Goal: Information Seeking & Learning: Learn about a topic

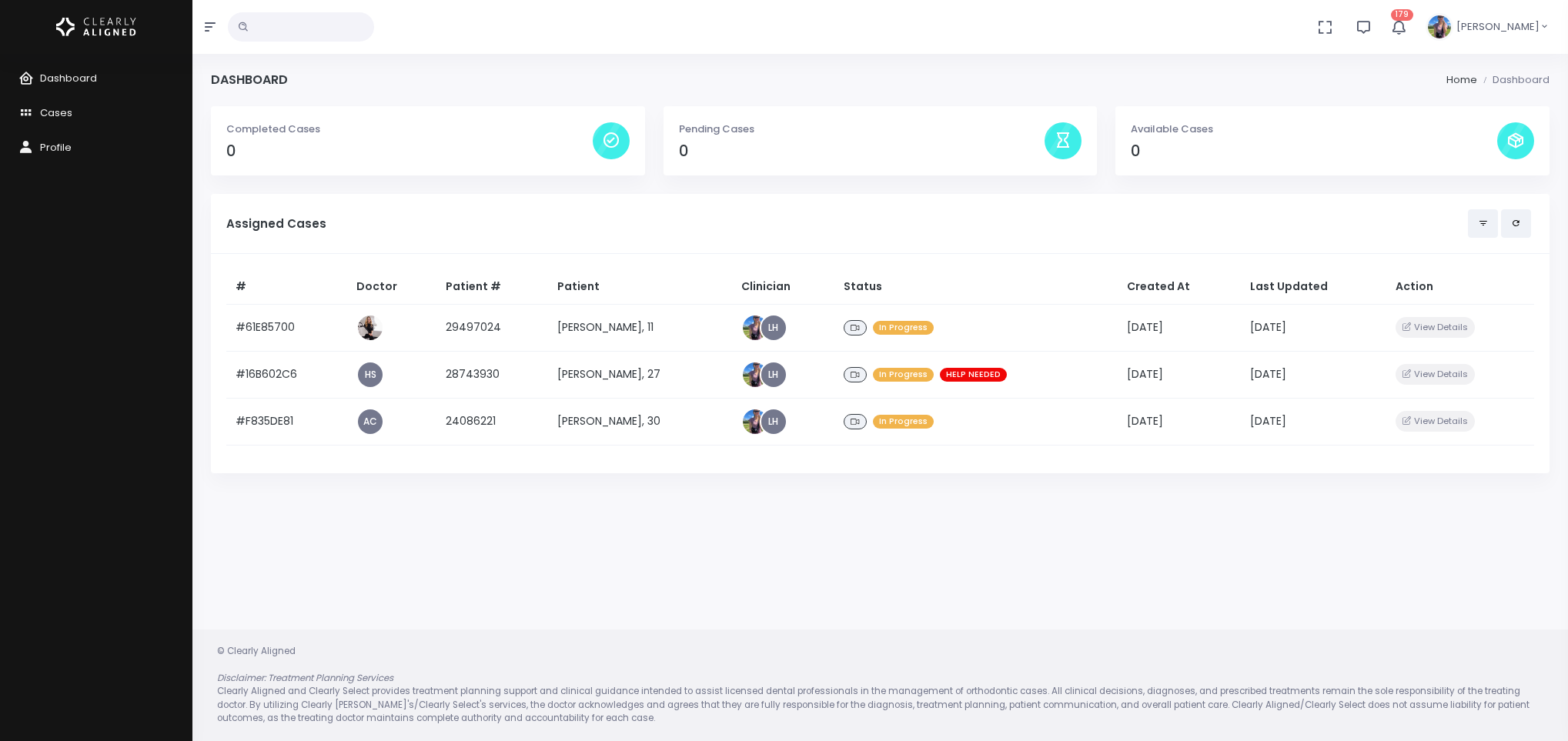
click at [586, 330] on td "[PERSON_NAME], 11" at bounding box center [640, 327] width 184 height 47
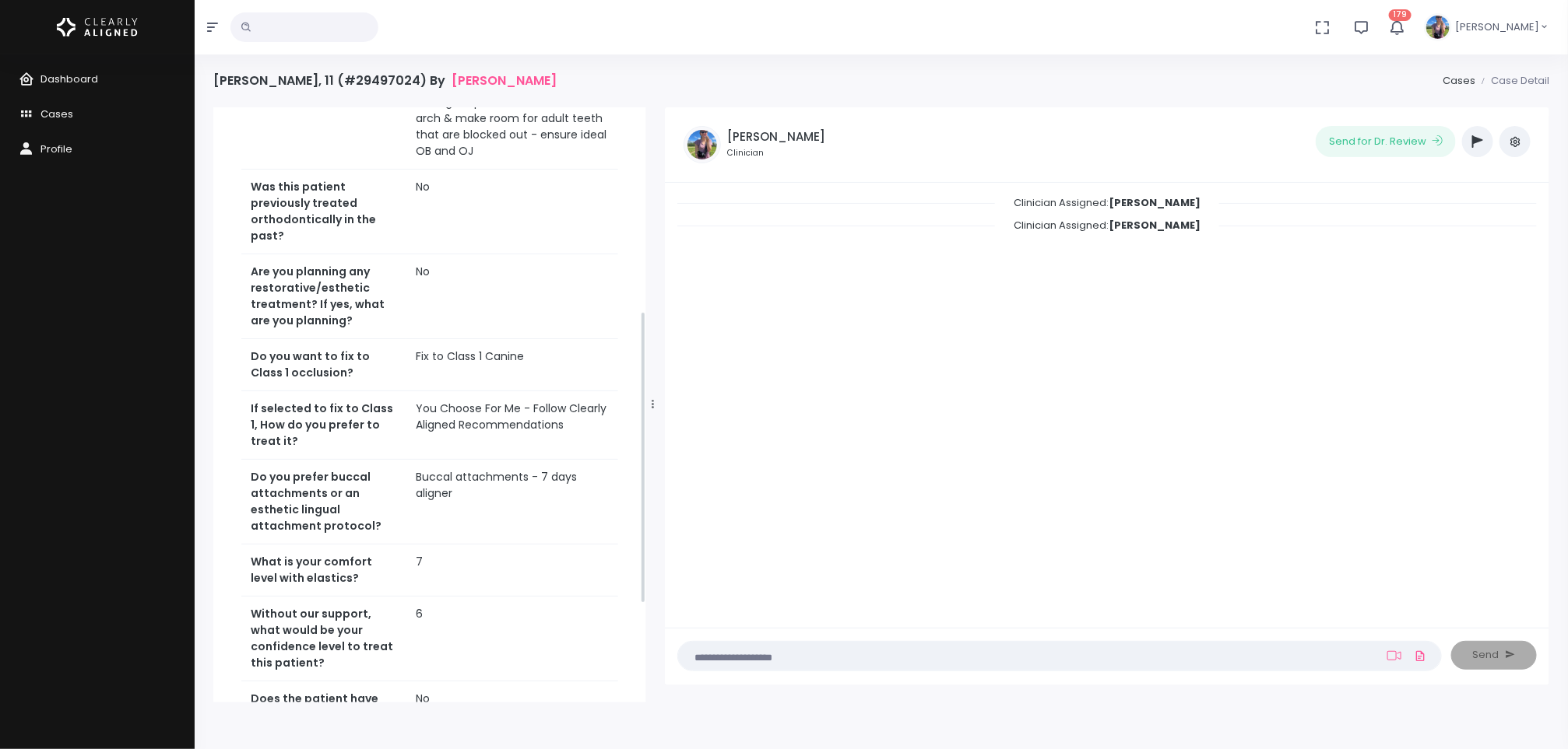
scroll to position [612, 0]
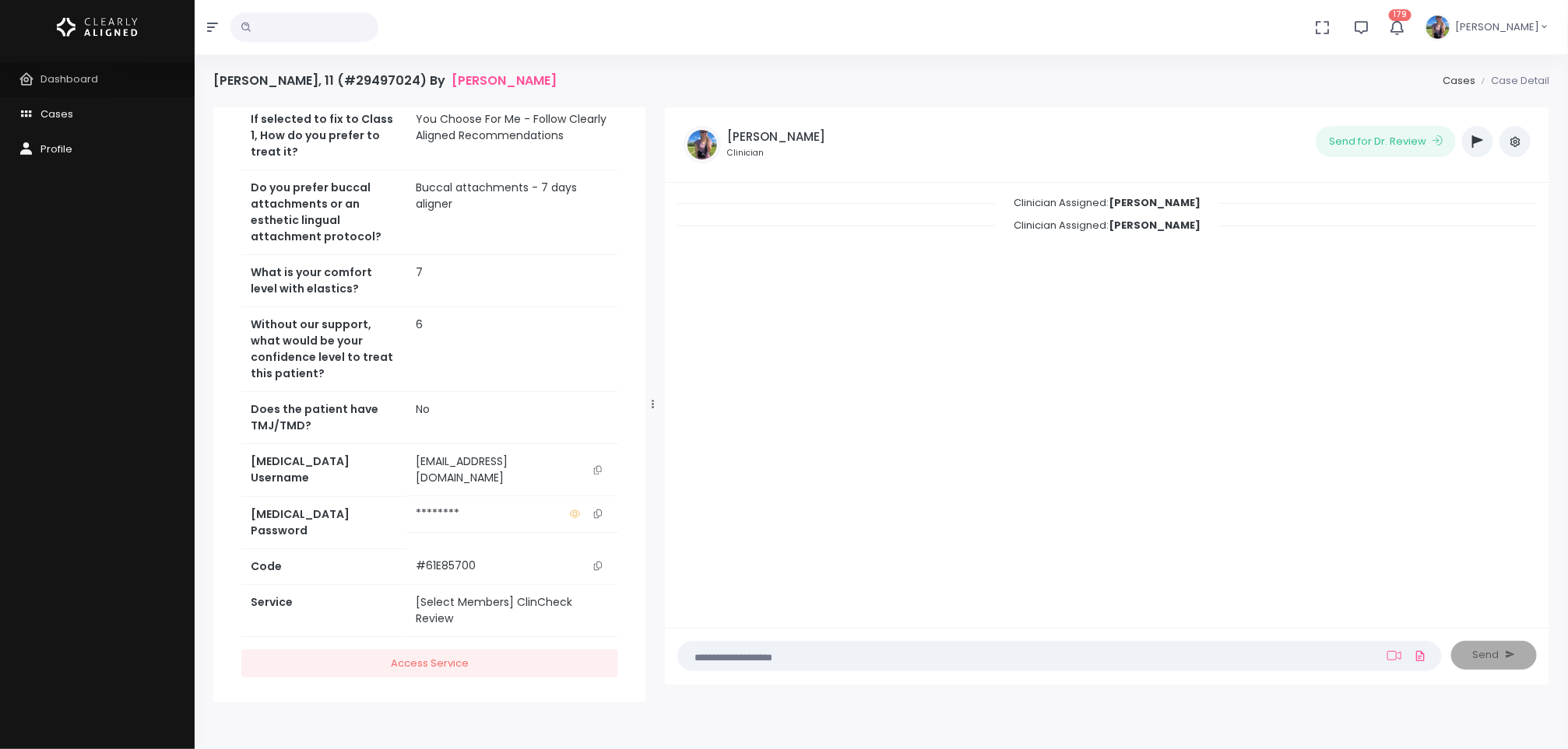
click at [77, 77] on span "Dashboard" at bounding box center [69, 79] width 58 height 15
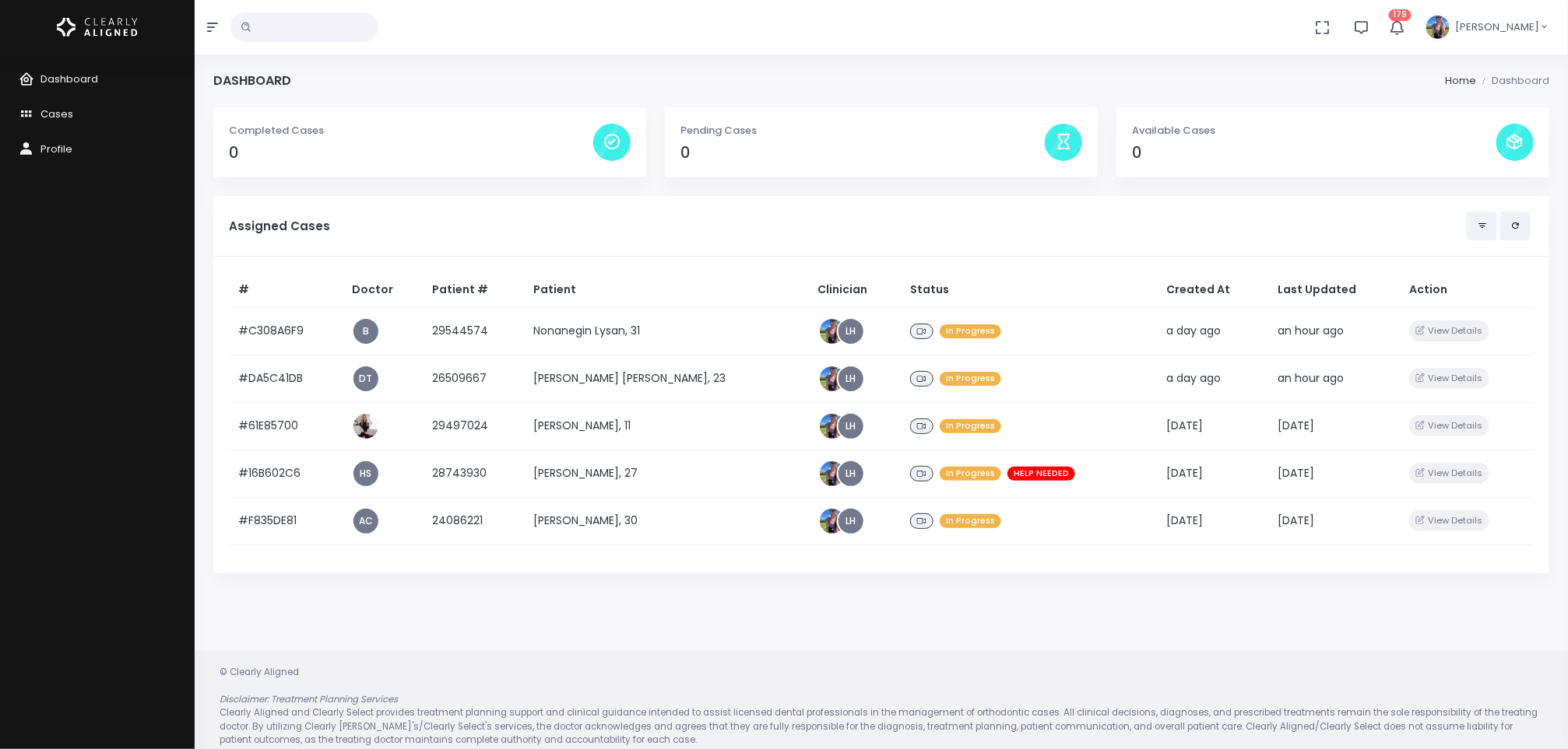
click at [546, 318] on td "Nonanegin Lysan, 31" at bounding box center [666, 331] width 285 height 47
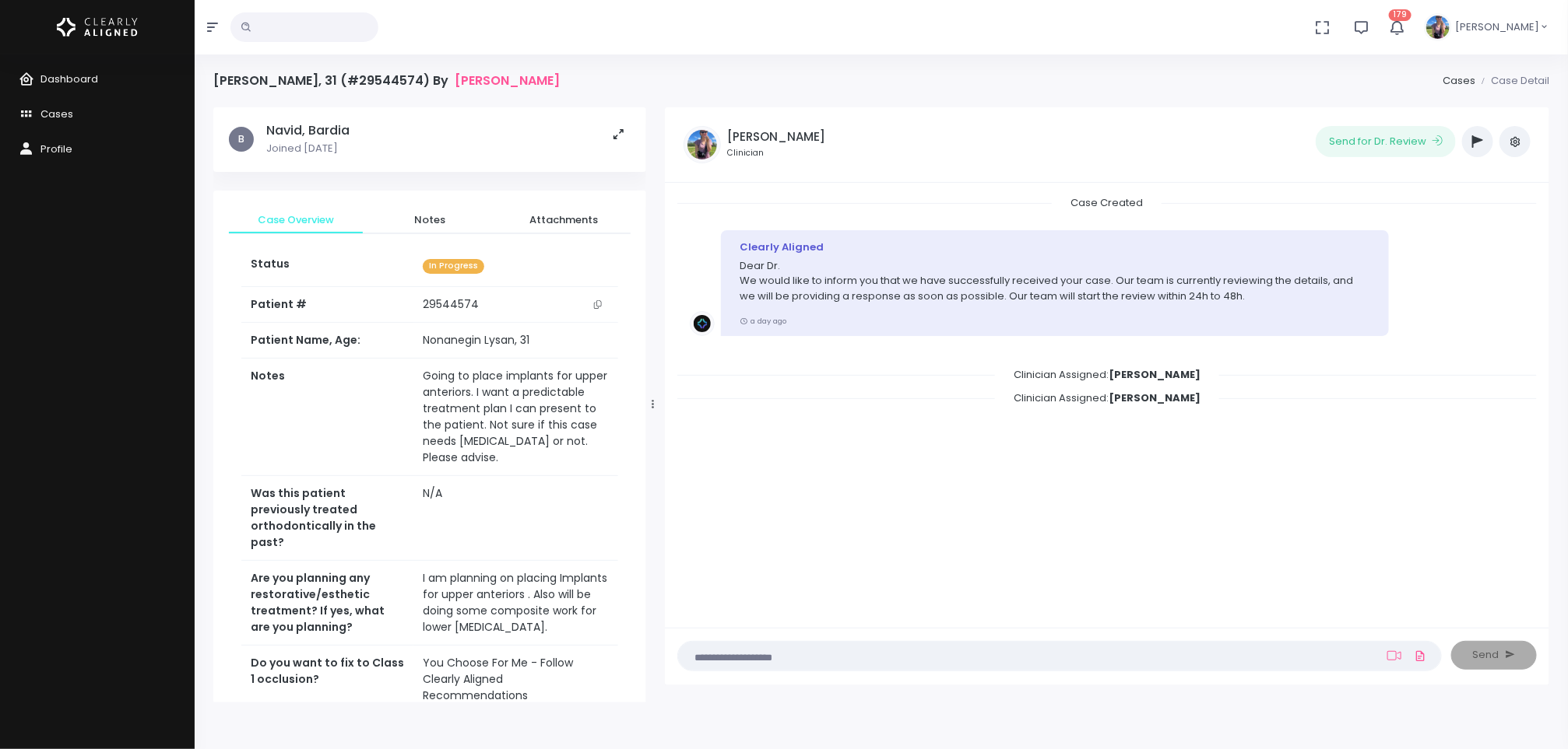
click at [596, 306] on icon "scrollable content" at bounding box center [597, 305] width 8 height 9
click at [85, 73] on span "Dashboard" at bounding box center [69, 79] width 58 height 15
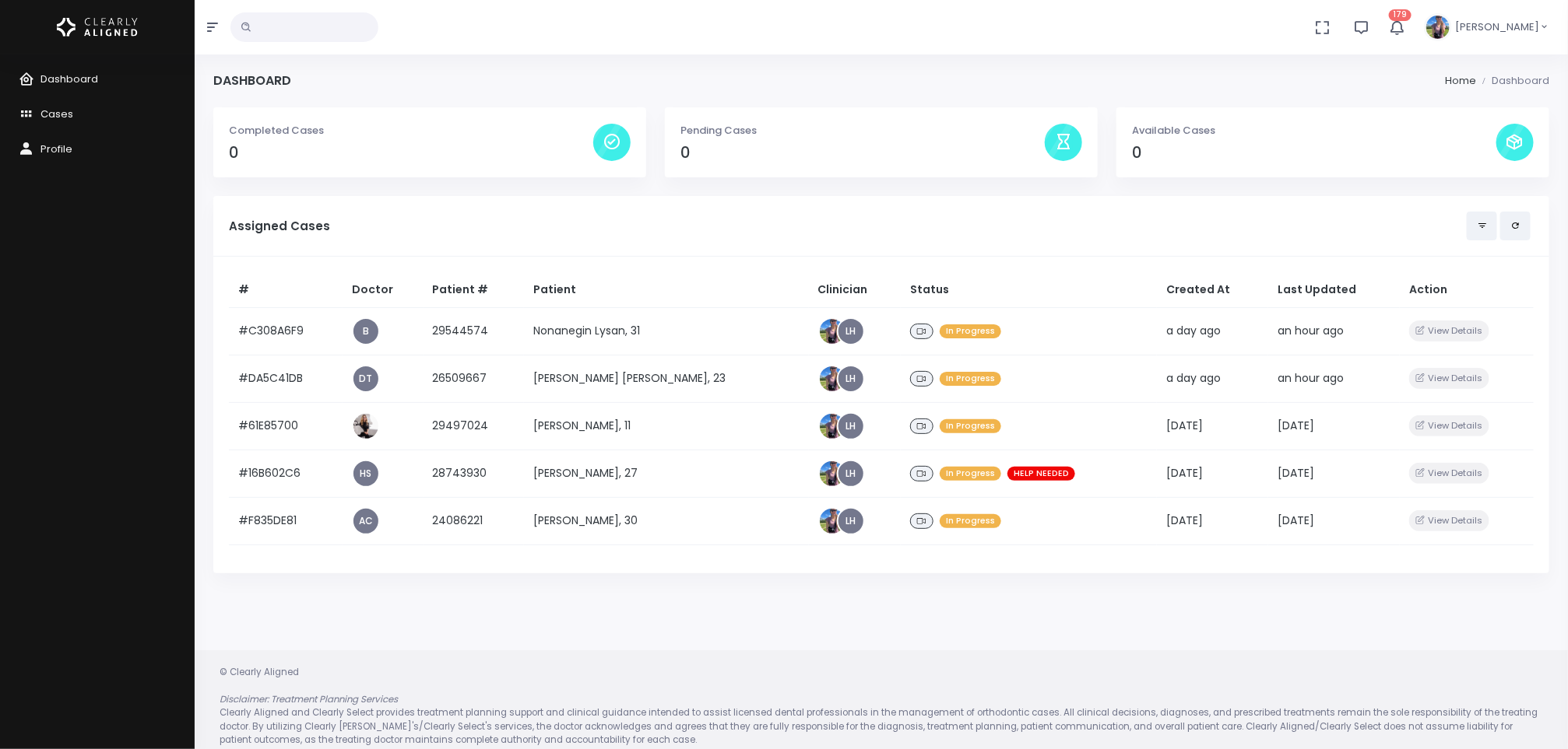
click at [619, 367] on td "[PERSON_NAME] [PERSON_NAME], 23" at bounding box center [666, 378] width 285 height 47
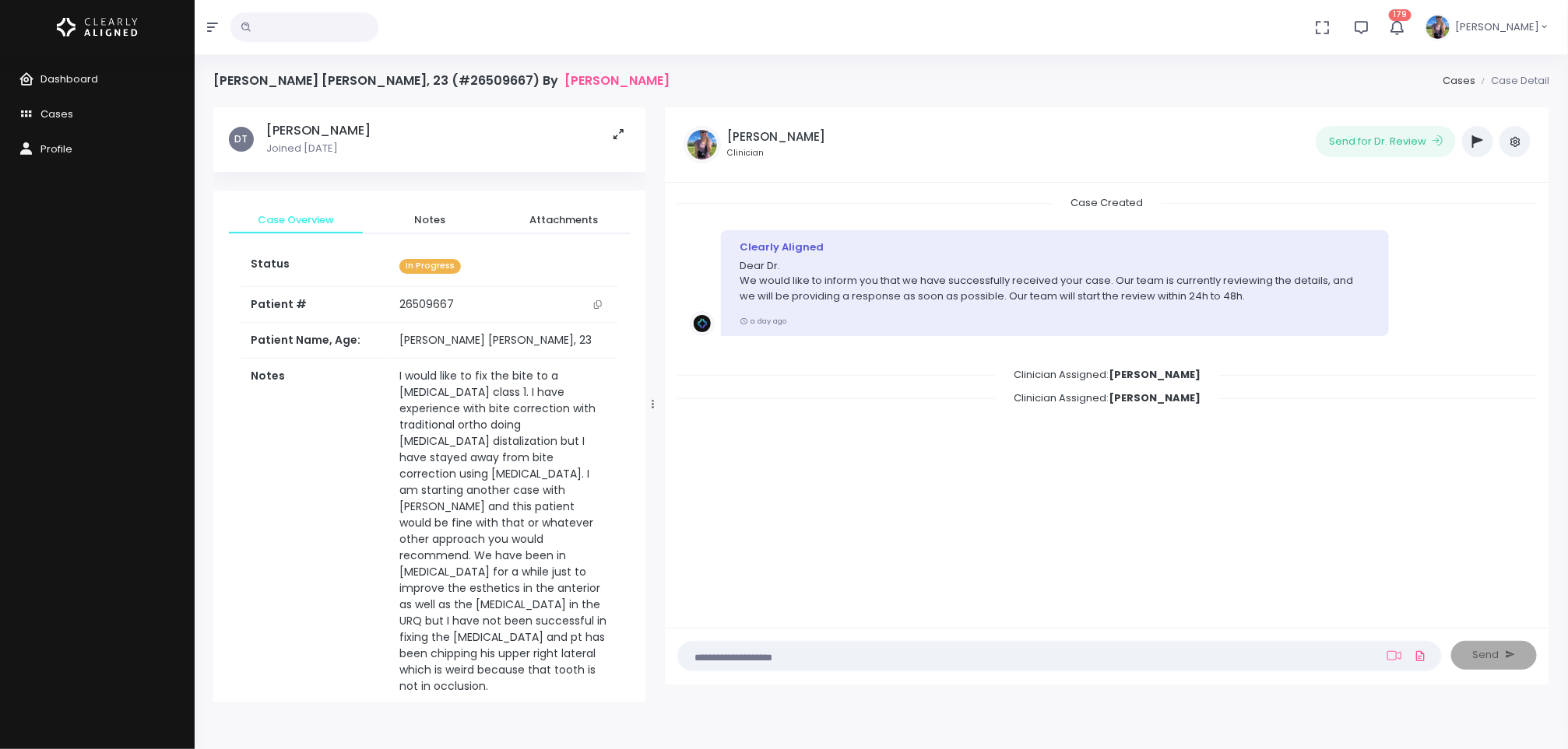
click at [598, 304] on icon "scrollable content" at bounding box center [597, 305] width 8 height 9
click at [83, 83] on span "Dashboard" at bounding box center [69, 79] width 58 height 15
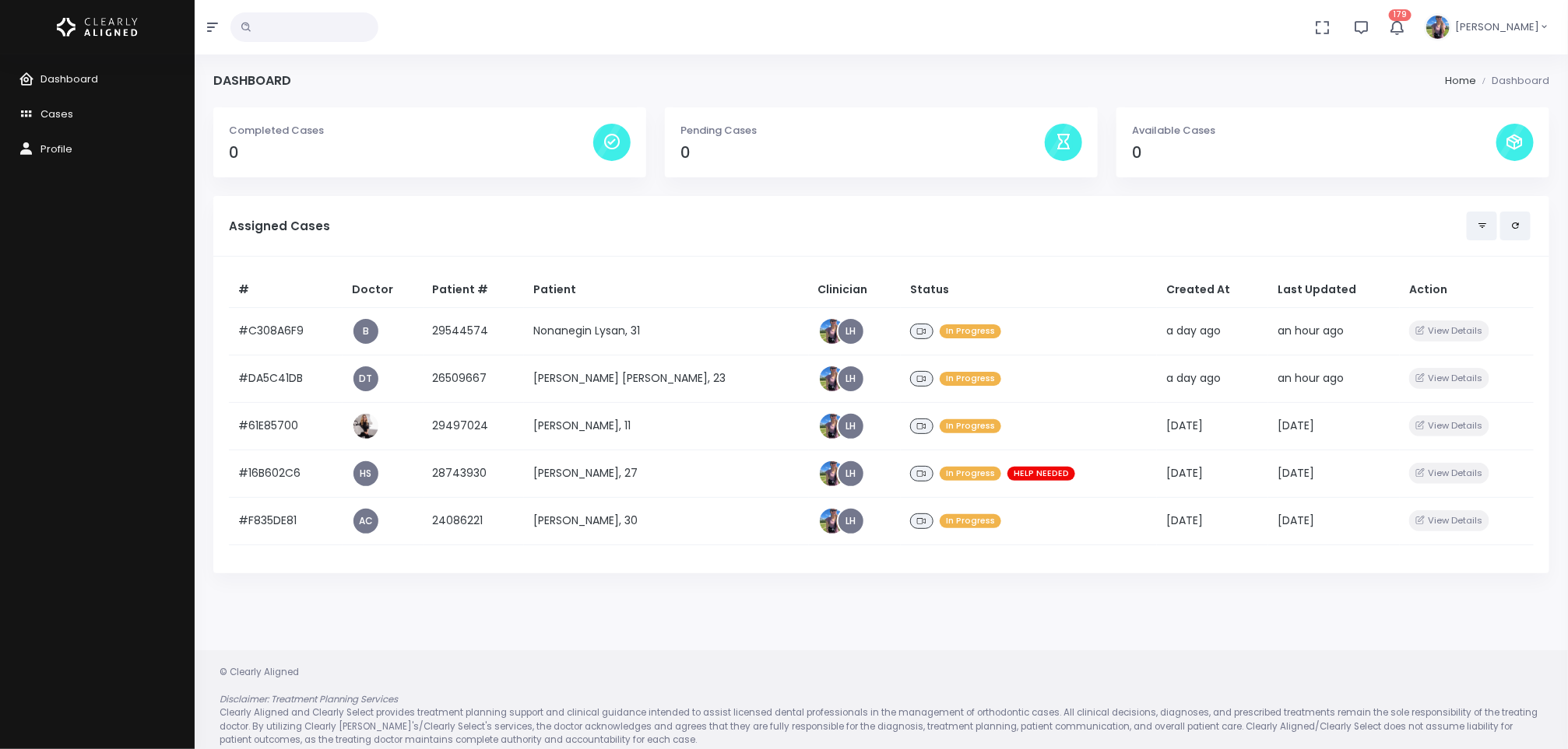
click at [653, 469] on td "[PERSON_NAME], 27" at bounding box center [666, 473] width 285 height 47
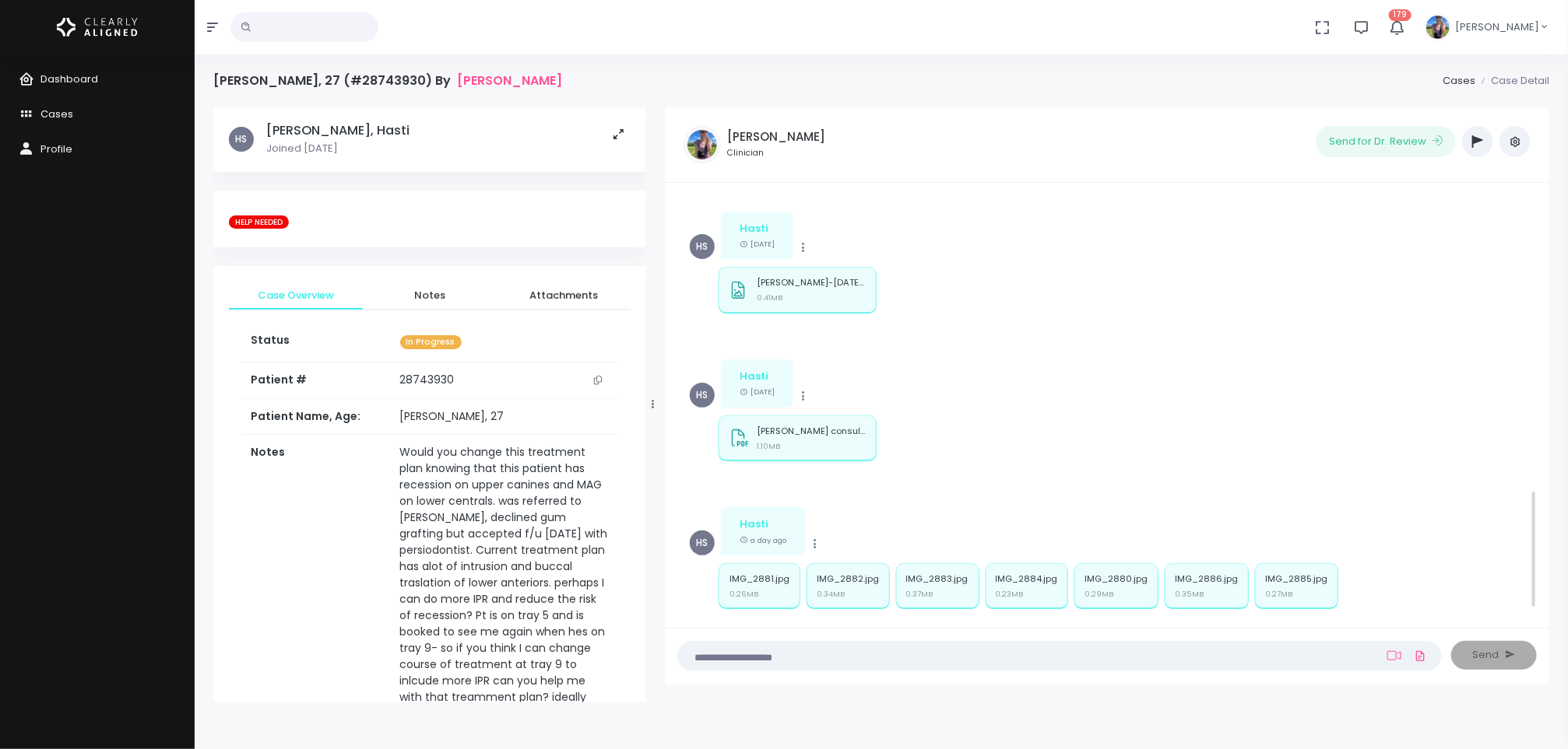
scroll to position [1033, 0]
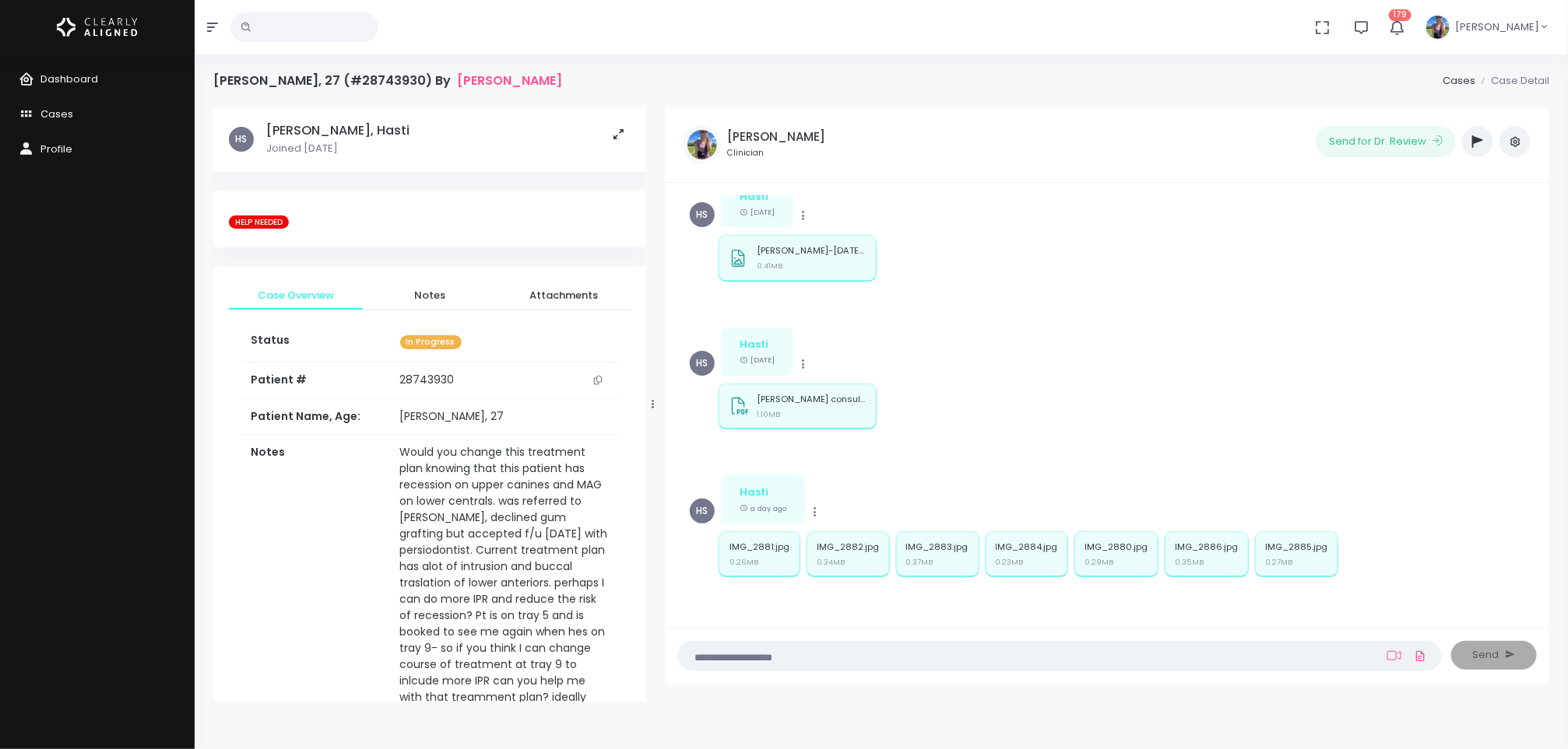
click at [806, 252] on p "[PERSON_NAME]-[DATE] 1249 PM (62782) (1).jpg" at bounding box center [811, 251] width 109 height 11
click at [799, 394] on p "[PERSON_NAME] consult.pdf" at bounding box center [811, 400] width 109 height 11
click at [746, 553] on div "IMG_2881.jpg 0.26MB" at bounding box center [759, 558] width 60 height 30
click at [866, 537] on div "IMG_2882.jpg 0.34MB" at bounding box center [848, 553] width 83 height 45
click at [949, 543] on p "IMG_2883.jpg" at bounding box center [937, 548] width 62 height 11
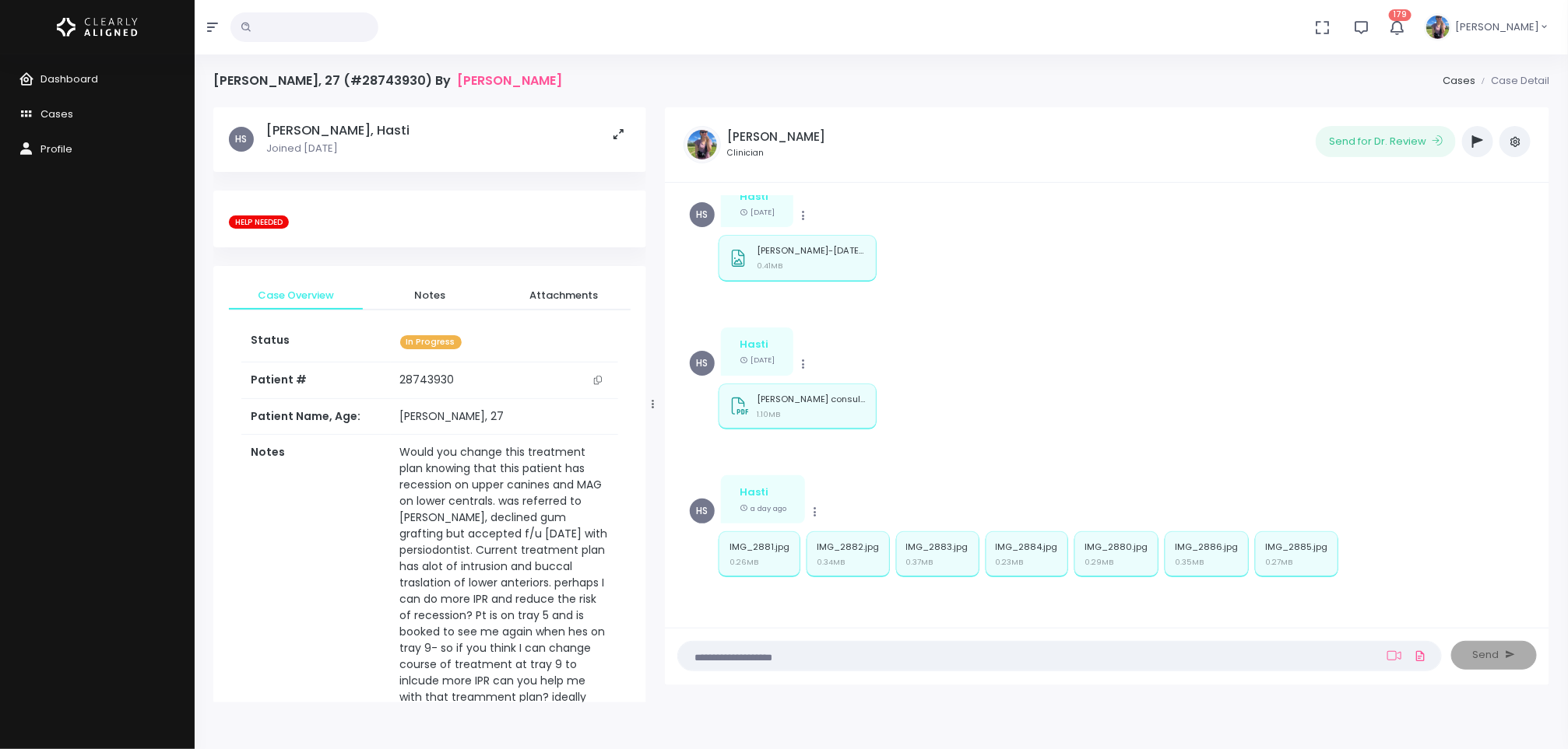
click at [1016, 573] on div "IMG_2884.jpg 0.23MB" at bounding box center [1027, 553] width 83 height 45
click at [1098, 568] on div "IMG_2880.jpg 0.29MB" at bounding box center [1116, 558] width 63 height 30
click at [1233, 549] on p "IMG_2886.jpg" at bounding box center [1206, 548] width 63 height 11
click at [1327, 550] on div "IMG_2885.jpg 0.27MB" at bounding box center [1297, 553] width 83 height 45
click at [769, 544] on p "IMG_2881.jpg" at bounding box center [759, 548] width 60 height 11
